Goal: Communication & Community: Answer question/provide support

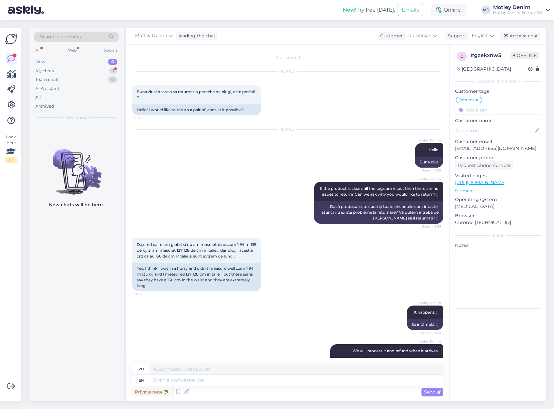
scroll to position [103, 0]
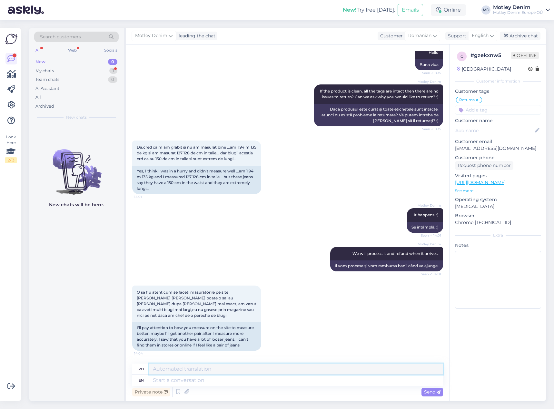
click at [227, 373] on textarea at bounding box center [296, 369] width 294 height 11
click at [203, 370] on textarea at bounding box center [296, 369] width 294 height 11
click at [107, 72] on div "My chats 1" at bounding box center [76, 70] width 84 height 9
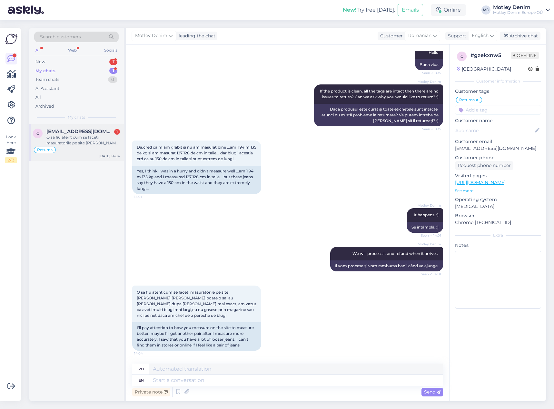
click at [90, 146] on div "Returns" at bounding box center [76, 150] width 87 height 8
click at [219, 385] on textarea at bounding box center [296, 380] width 294 height 11
click at [293, 379] on textarea at bounding box center [296, 380] width 294 height 11
type textarea "We"
type textarea "Noi"
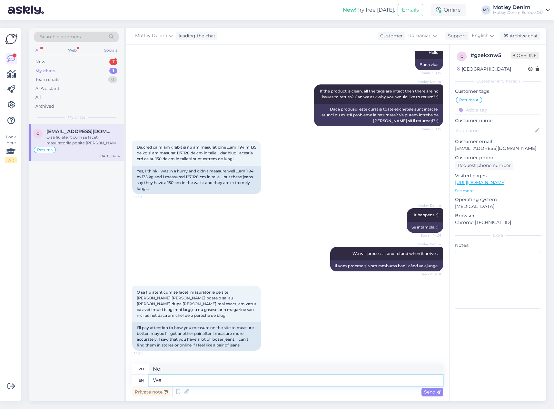
type textarea "W"
type textarea "We have a"
type textarea "Avem"
type textarea "We have a l"
type textarea "Avem o"
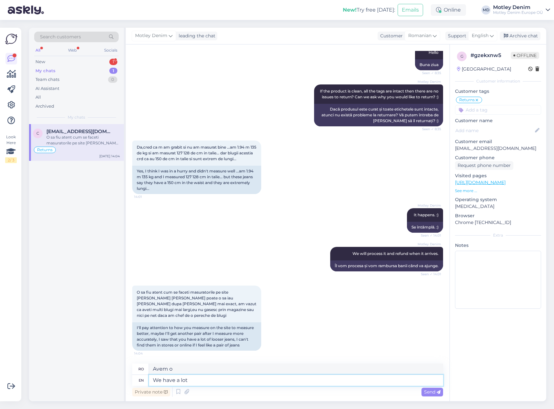
type textarea "We have a lot"
type textarea "Avem multe"
type textarea "We have a lot of go"
type textarea "Avem o mulțime de"
type textarea "We have a lot of good s"
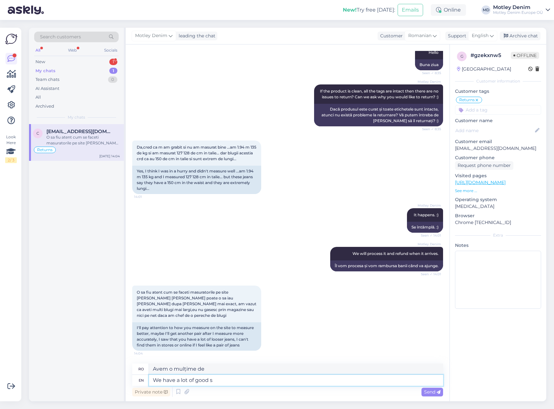
type textarea "Avem multe lucruri bune"
type textarea "We have a lot of good styles"
type textarea "Avem o mulțime de stiluri bune"
type textarea "We have a lot of good styles so pl"
type textarea "Avem o mulțime de stiluri bune, așa că"
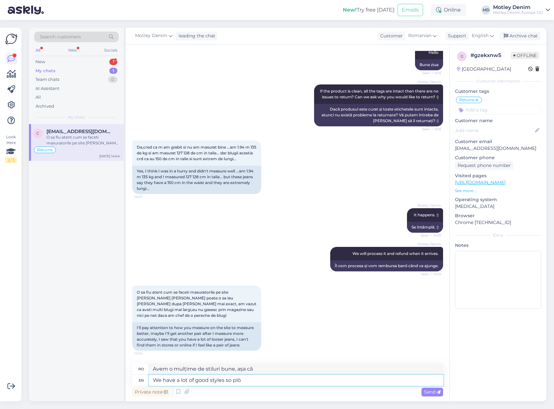
type textarea "We have a lot of good styles so pl"
type textarea "Avem o mulțime de stiluri bune, așa că vă rugăm"
type textarea "We have a lot of good styles"
type textarea "Avem o mulțime de stiluri bune"
type textarea "We have a lot of good"
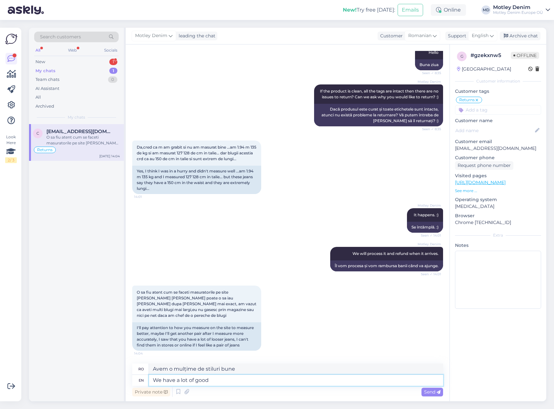
type textarea "Avem multe lucruri bune"
type textarea "We have a lot of good jeans"
type textarea "Avem o mulțime de blugi buni"
type textarea "We have a lot of good jeans."
type textarea "Avem o mulțime de blugi buni."
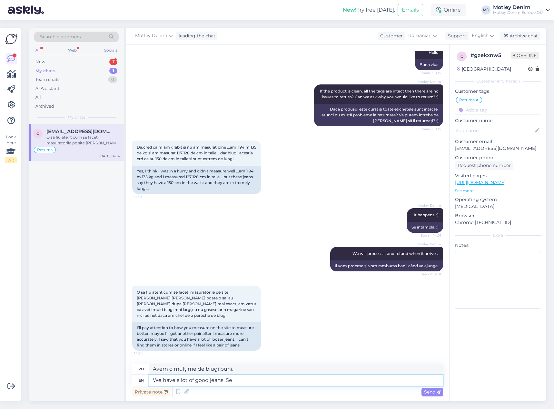
type textarea "We have a lot of good jeans. Se"
type textarea "Avem o mulțime de blugi buni. Se"
type textarea "We have a lot of good jeans. Se pl"
type textarea "Avem o mulțime de blugi buni. Vezi pl."
type textarea "We have a lot of good jeans. Se we"
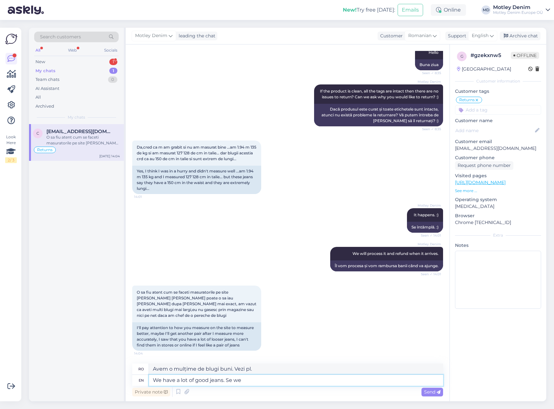
type textarea "Avem o mulțime de blugi buni. Se"
type textarea "We have a lot of good jeans. Se we"
type textarea "Avem o mulțime de blugi buni. [PERSON_NAME] că noi"
type textarea "We have a lot of good jeans. Se we do r"
type textarea "Avem o mulțime de blugi buni. Așa că avem."
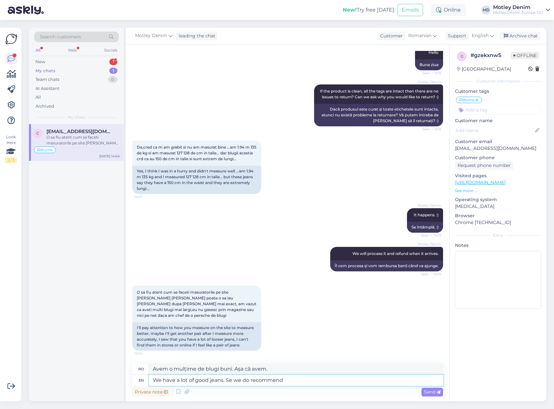
type textarea "We have a lot of good jeans. Se we do recommend t"
type textarea "Avem o mulțime de blugi buni. Îi recomandăm."
type textarea "We have a lot of good jeans. Se we do recommend taking t"
type textarea "Avem o mulțime de blugi buni. De aceea, vă recomandăm să luați cu dumneavoastră"
type textarea "We have a lot of good jeans. Se we do recommend taking the t"
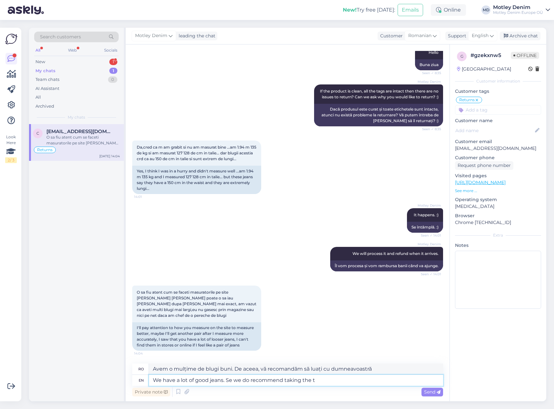
type textarea "Avem o mulțime de blugi buni. De aceea, vă recomandăm să luați"
type textarea "We have a lot of good jeans. Se we do recommend taking the time a"
type textarea "Avem o mulțime de blugi buni. [PERSON_NAME], vă recomandăm să vă faceți timp."
type textarea "We have a lot of good jeans. Se we do recommend taking the time and"
type textarea "Avem o mulțime de blugi buni. Așadar, vă recomandăm să vă faceți timp și"
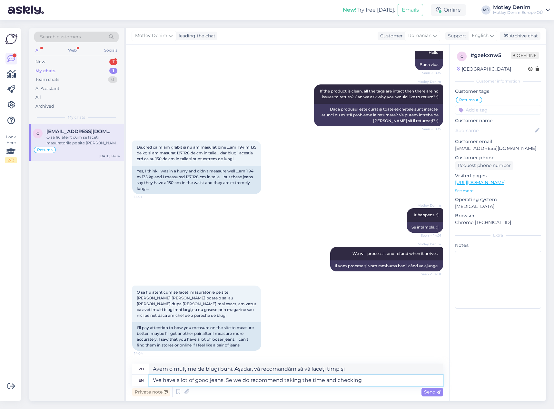
type textarea "We have a lot of good jeans. Se we do recommend taking the time and checking t"
type textarea "Avem o mulțime de blugi buni. Așadar, vă recomandăm să vă faceți timp și să ver…"
type textarea "We have a lot of good jeans. Se we do recommend taking the time and checking the"
type textarea "Avem o mulțime de blugi buni. Așadar, vă recomandăm să vă faceți timp și să ver…"
type textarea "We have a lot of good jeans. Se we do recommend taking the time and checking th…"
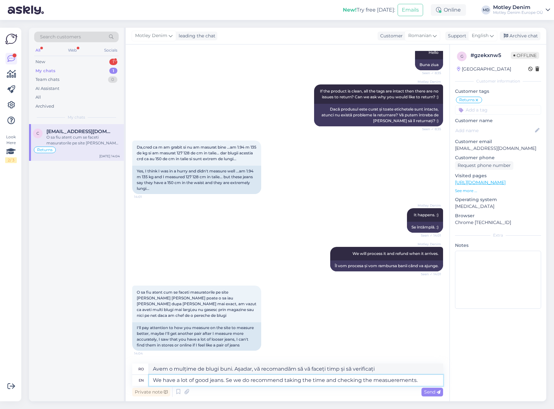
type textarea "Avem o mulțime de blugi buni. Așadar, vă recomandăm să vă faceți timp și să ver…"
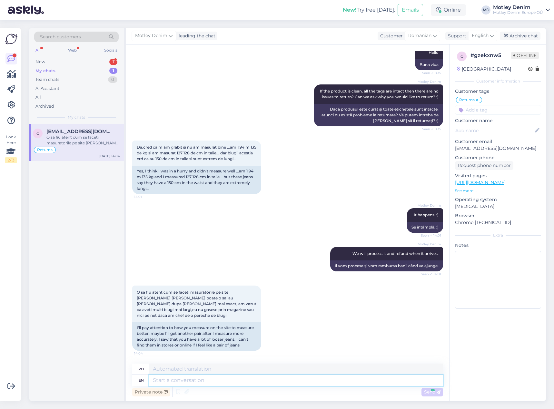
scroll to position [154, 0]
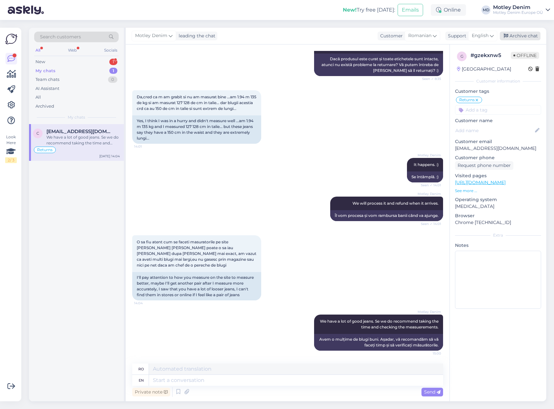
click at [522, 35] on div "Archive chat" at bounding box center [520, 36] width 41 height 9
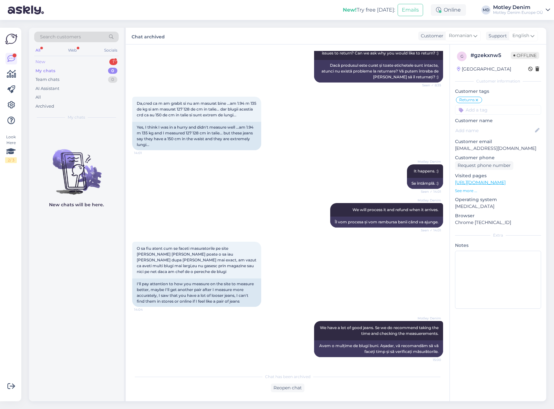
click at [74, 63] on div "New 1" at bounding box center [76, 61] width 84 height 9
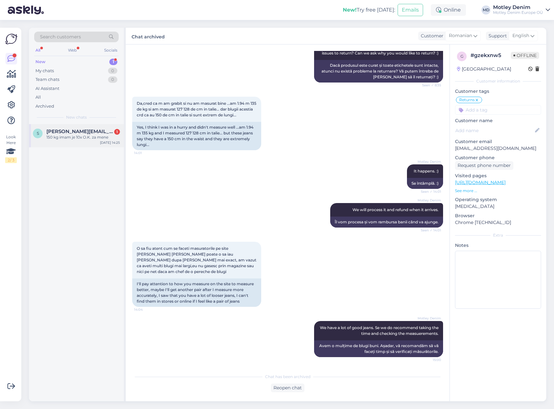
click at [94, 144] on div "S [PERSON_NAME][EMAIL_ADDRESS][DOMAIN_NAME] 1 150 kg imam je 10x O.K. za mene […" at bounding box center [76, 135] width 95 height 23
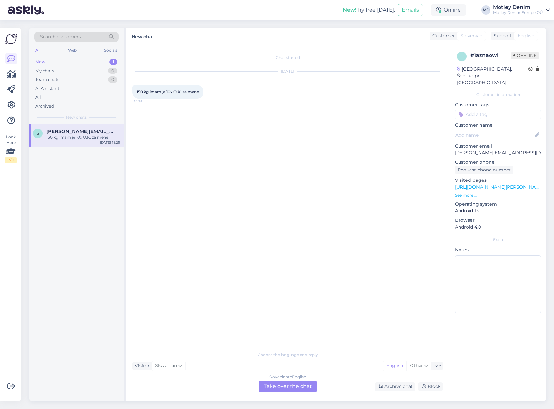
click at [283, 388] on div "Slovenian to English Take over the chat" at bounding box center [288, 387] width 58 height 12
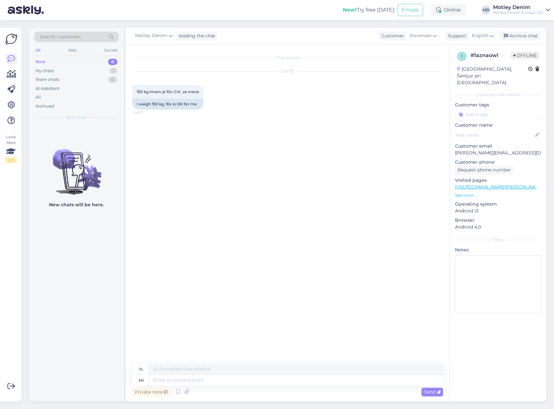
click at [232, 387] on div "Private note Send" at bounding box center [287, 392] width 311 height 12
click at [240, 382] on textarea at bounding box center [296, 380] width 294 height 11
type textarea "Hello"
type textarea "Pozdravljeni"
type textarea "Unfortunately w"
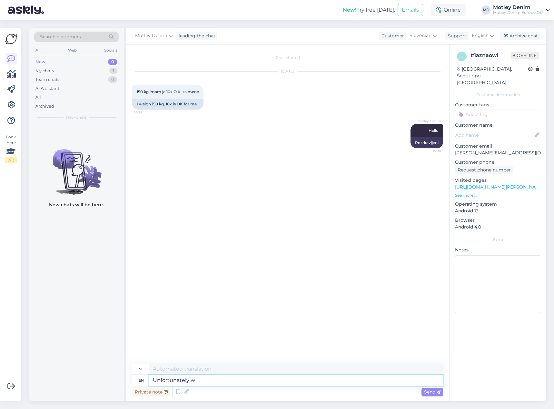
type textarea "Na žalost"
type textarea "Unfortunately we can"
type textarea "Žal lahko"
type textarea "Unfortunately we can't"
type textarea "Žal ne moremo"
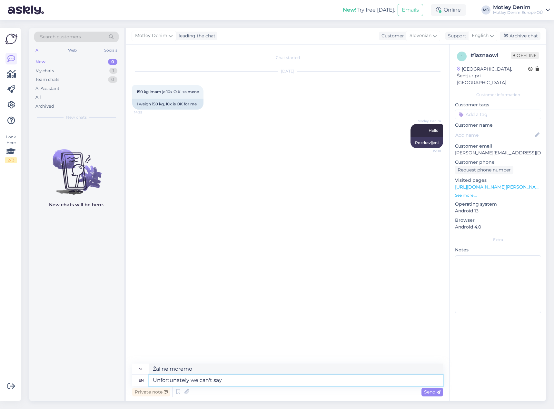
type textarea "Unfortunately we can't say"
type textarea "Žal ne moremo reči"
type textarea "Unfortunately we can't say"
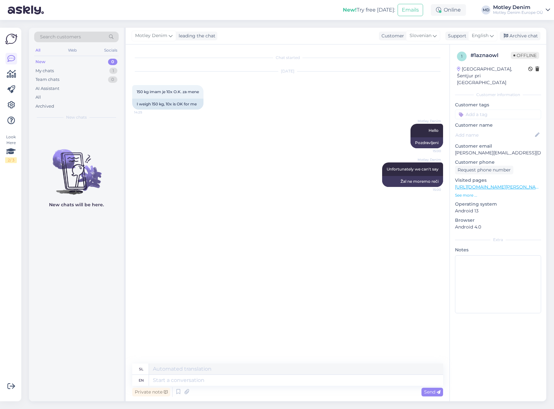
click at [486, 110] on input at bounding box center [498, 115] width 86 height 10
type input "150 Kg"
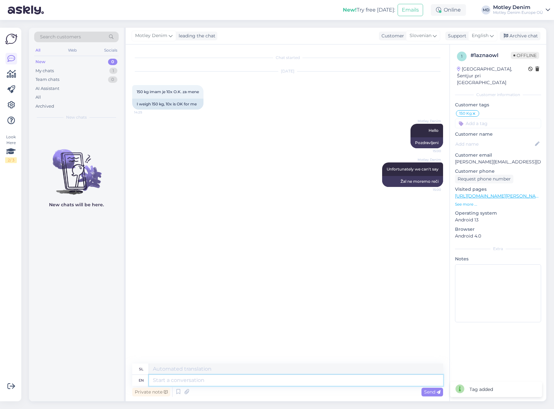
click at [265, 377] on textarea at bounding box center [296, 380] width 294 height 11
type textarea "Bodies"
type textarea "[PERSON_NAME]"
type textarea "Bodies are d"
type textarea "[PERSON_NAME] so"
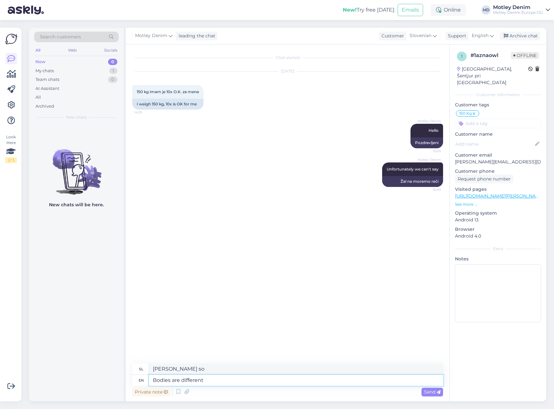
type textarea "Bodies are different a"
type textarea "[PERSON_NAME] so različna"
type textarea "Bodies are different and t"
type textarea "[PERSON_NAME] so različna in"
type textarea "Bodies are different and that is"
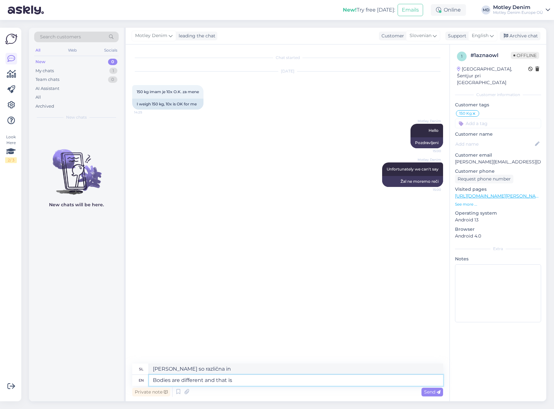
type textarea "[PERSON_NAME] so različna in to"
type textarea "Bodies are different and that is w"
type textarea "[PERSON_NAME] so različna in to je"
type textarea "Bodies are different and that is why w"
type textarea "[PERSON_NAME] so različna in zato"
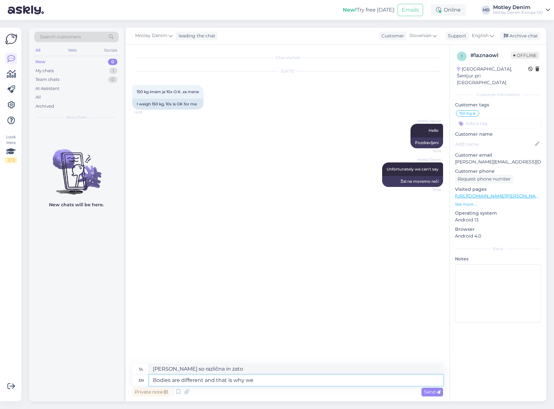
type textarea "Bodies are different and that is why we"
type textarea "[PERSON_NAME] so različna in zato mi"
type textarea "Bodies are different and that is why we have d"
type textarea "[PERSON_NAME] so različna in zato imamo"
type textarea "Bodies are different and that is why we have decided t"
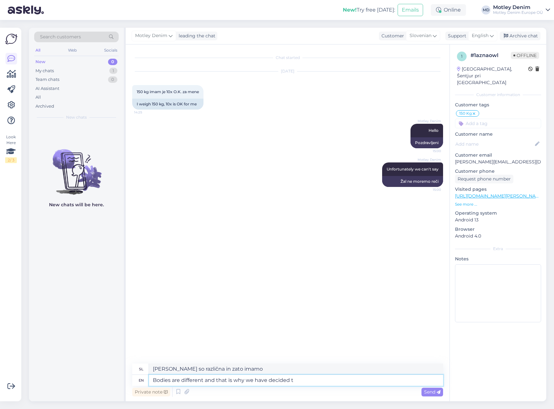
type textarea "[PERSON_NAME] so različna in zato smo se odločili"
type textarea "Bodies are different and that is why we have decided to g"
type textarea "[PERSON_NAME] so različna in zato smo se odločili, da"
type textarea "Bodies are different and that is why we have decided to go"
type textarea "[PERSON_NAME] so različna in zato smo se odločili, [PERSON_NAME]"
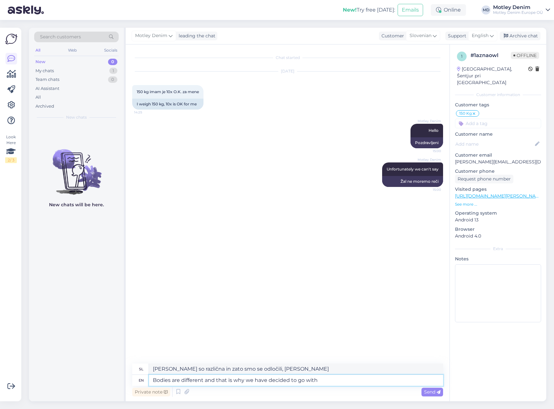
type textarea "Bodies are different and that is why we have decided to go with t"
type textarea "[PERSON_NAME] so različna in zato smo se odločili za"
type textarea "Bodies are different and that is why we have decided to go with the garment"
type textarea "[PERSON_NAME] so različna in zato smo se odločili za to oblačilo"
type textarea "Bodies are different and that is why we have decided to go with the garment mea…"
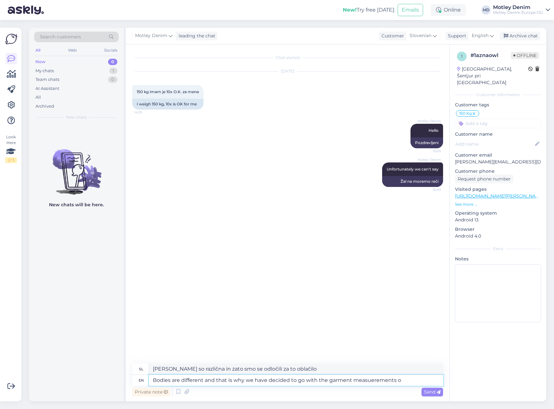
type textarea "[PERSON_NAME] so različna in zato smo se odločili za meritve oblačil."
type textarea "Bodies are different and that is why we have decided to go with the garment mea…"
type textarea "[PERSON_NAME] so različna in zato smo se odločili za mere oblačil, tako da"
type textarea "Bodies are different and that is why we have decided to go with the garment mea…"
type textarea "[PERSON_NAME] so različna in zato smo se odločili za mere oblačil, da ljudje"
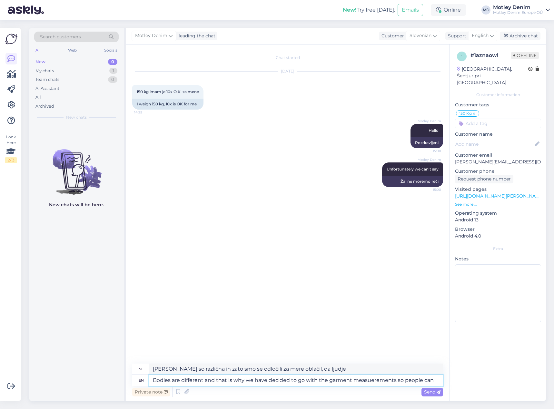
type textarea "Bodies are different and that is why we have decided to go with the garment mea…"
type textarea "[PERSON_NAME] so različna in zato smo se odločili za mere oblačil, da lahko lju…"
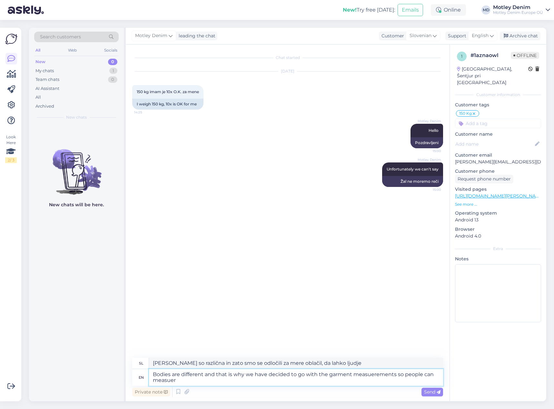
type textarea "Bodies are different and that is why we have decided to go with the garment mea…"
type textarea "[PERSON_NAME] so različna in zato smo se odločili za meritve oblačil, da jih lj…"
type textarea "Bodies are different and that is why we have decided to go with the garment mea…"
type textarea "[PERSON_NAME] so različna in zato smo se odločili za meritve oblačil, da jih la…"
type textarea "Bodies are different and that is why we have decided to go with the garment mea…"
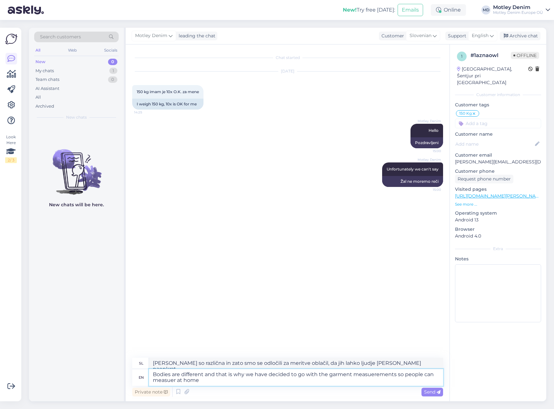
type textarea "[PERSON_NAME] so različna in zato smo se odločili za meritve oblačil, da jih la…"
type textarea "Bodies are different and that is why we have decided to go with the garment mea…"
type textarea "[PERSON_NAME] so si različna in zato smo se odločili za meritve oblačil, da si …"
type textarea "Bodies are different and that is why we have decided to go with the garment mea…"
type textarea "[PERSON_NAME] so različna in zato smo se odločili za meritve oblačil, da si lju…"
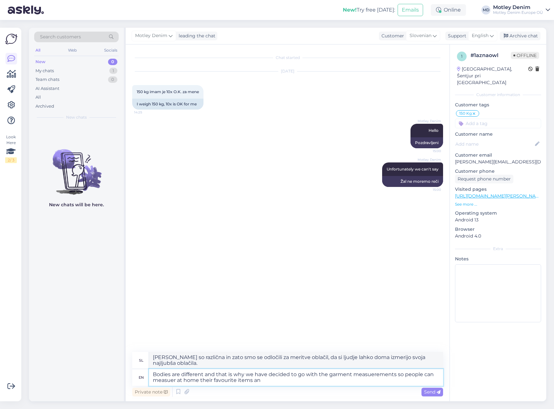
type textarea "Bodies are different and that is why we have decided to go with the garment mea…"
type textarea "[PERSON_NAME] so različna in zato smo se odločili za meritve oblačil, da si lju…"
type textarea "Bodies are different and that is why we have decided to go with the garment mea…"
type textarea "[PERSON_NAME] so različna in zato smo se odločili za meritve oblačil, da si lju…"
type textarea "Bodies are different and that is why we have decided to go with the garment mea…"
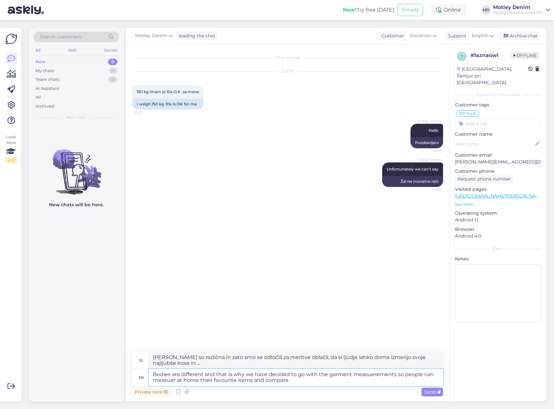
type textarea "[PERSON_NAME] so različna in zato smo se odločili za meritve oblačil, da lahko …"
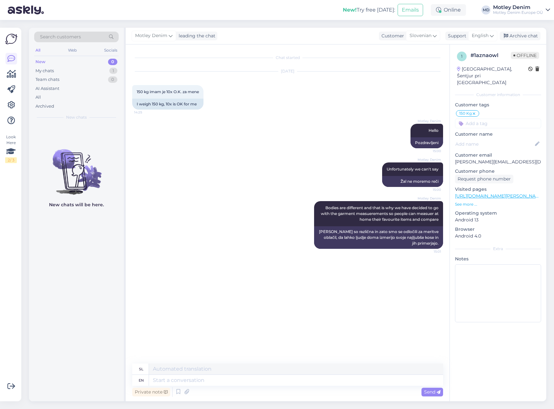
click at [491, 119] on input at bounding box center [498, 124] width 86 height 10
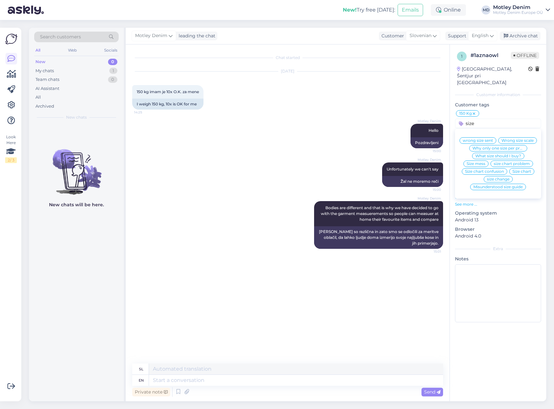
type input "size"
click at [504, 154] on span "What size should I buy?" at bounding box center [498, 156] width 46 height 4
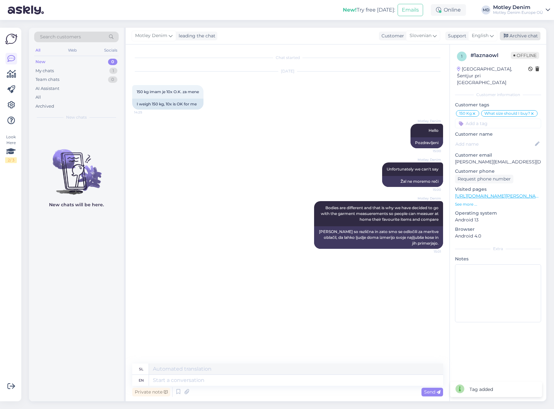
click at [530, 37] on div "Archive chat" at bounding box center [520, 36] width 41 height 9
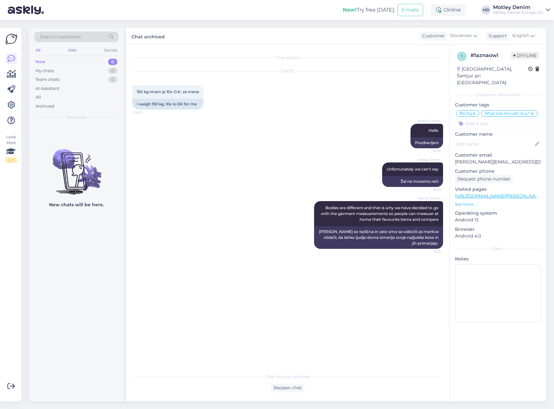
click at [82, 38] on div "Search customers" at bounding box center [76, 37] width 84 height 11
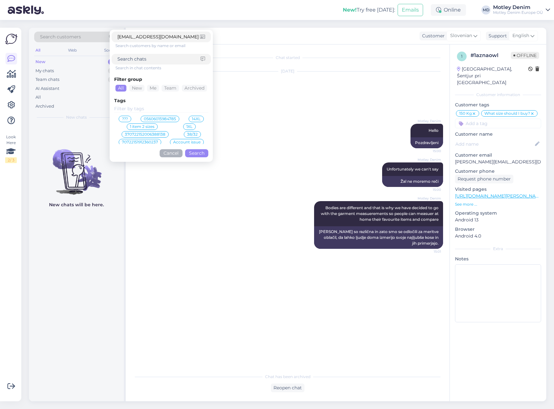
type input "[EMAIL_ADDRESS][DOMAIN_NAME]"
click at [194, 151] on button "Search" at bounding box center [196, 153] width 23 height 8
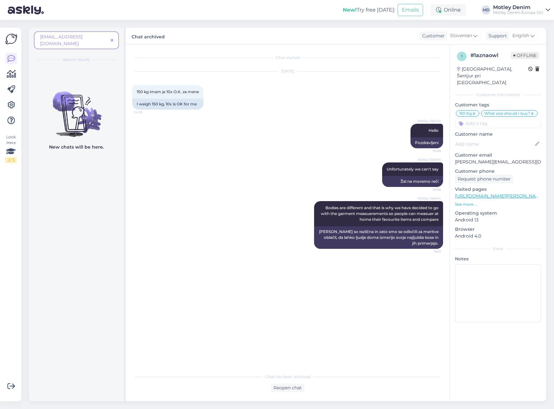
click at [112, 38] on icon at bounding box center [112, 40] width 3 height 5
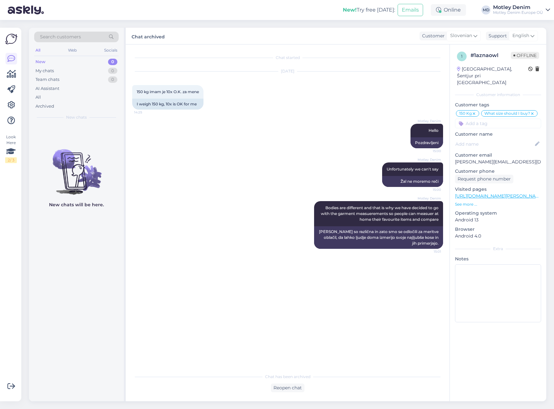
click at [77, 39] on span "Search customers" at bounding box center [60, 37] width 41 height 7
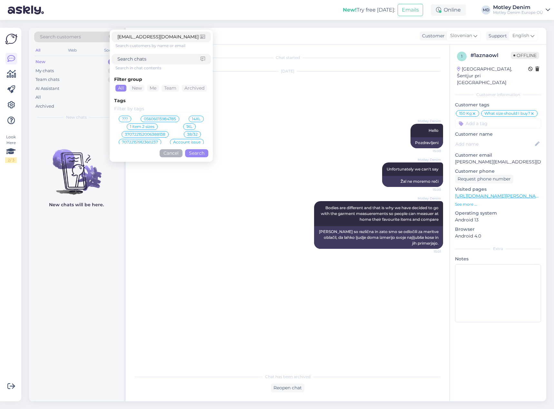
type input "[EMAIL_ADDRESS][DOMAIN_NAME]"
click at [194, 153] on button "Search" at bounding box center [196, 153] width 23 height 8
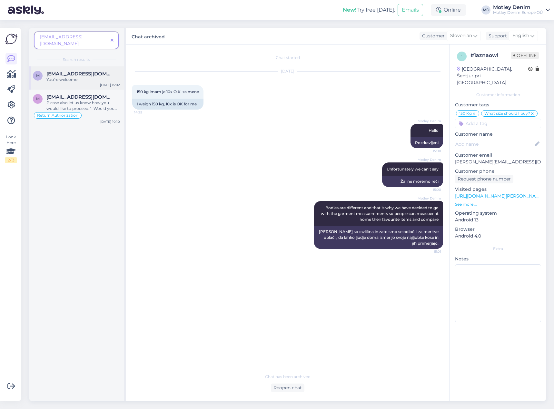
click at [85, 79] on div "M [PERSON_NAME][EMAIL_ADDRESS][DOMAIN_NAME] You're welcome! [DATE] 15:02" at bounding box center [76, 77] width 95 height 23
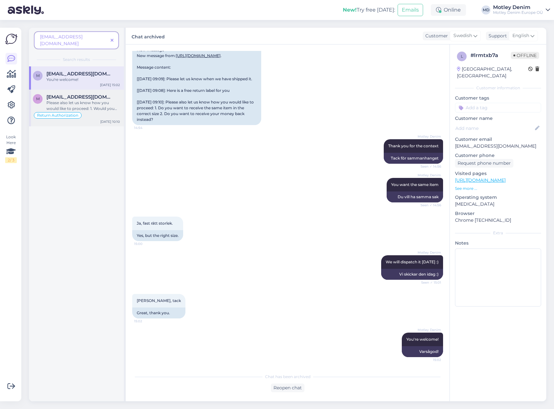
click at [84, 100] on div "Please also let us know how you would like to proceed: 1. Would you like to get…" at bounding box center [83, 106] width 74 height 12
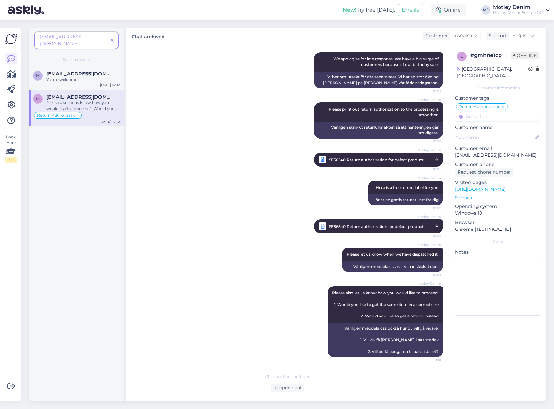
click at [114, 38] on span at bounding box center [112, 40] width 8 height 7
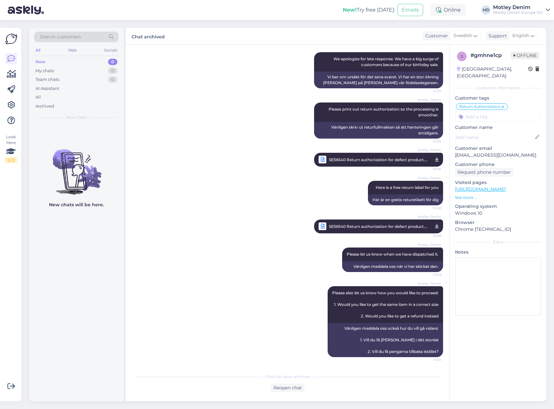
click at [88, 40] on div "Search customers" at bounding box center [76, 37] width 84 height 11
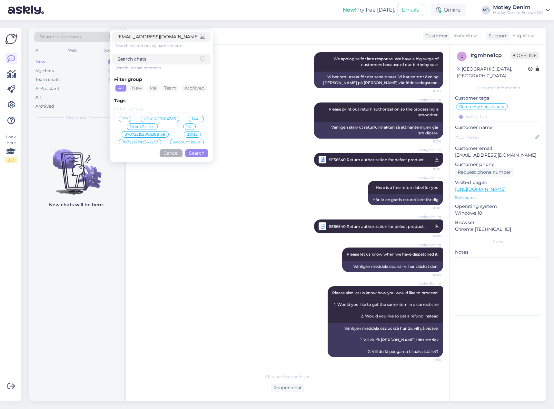
type input "[EMAIL_ADDRESS][DOMAIN_NAME]"
click at [196, 156] on button "Search" at bounding box center [196, 153] width 23 height 8
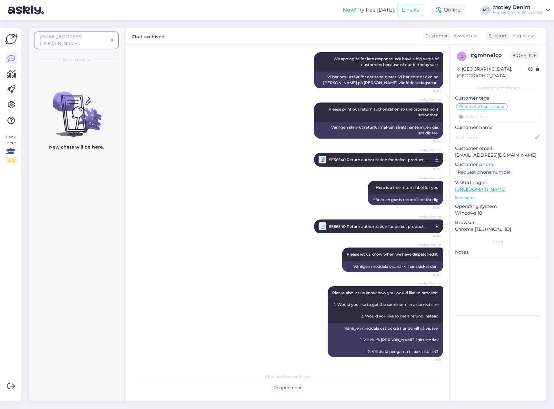
click at [112, 38] on icon at bounding box center [112, 40] width 3 height 5
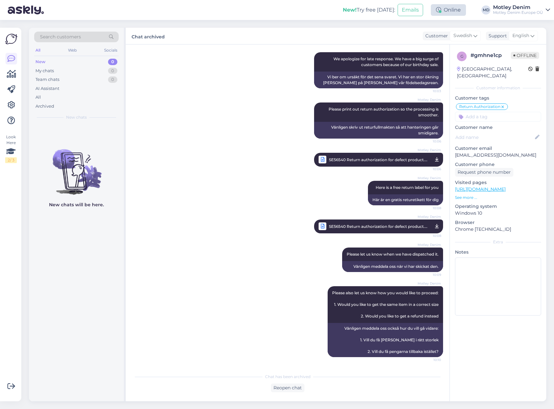
click at [451, 13] on div "Online" at bounding box center [448, 10] width 35 height 12
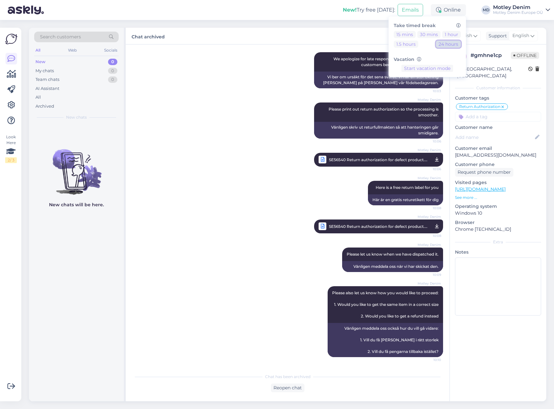
click at [449, 43] on button "24 hours" at bounding box center [448, 44] width 25 height 7
click at [367, 32] on div "Chat archived Customer Swedish Support English" at bounding box center [336, 36] width 421 height 17
